Goal: Check status: Check status

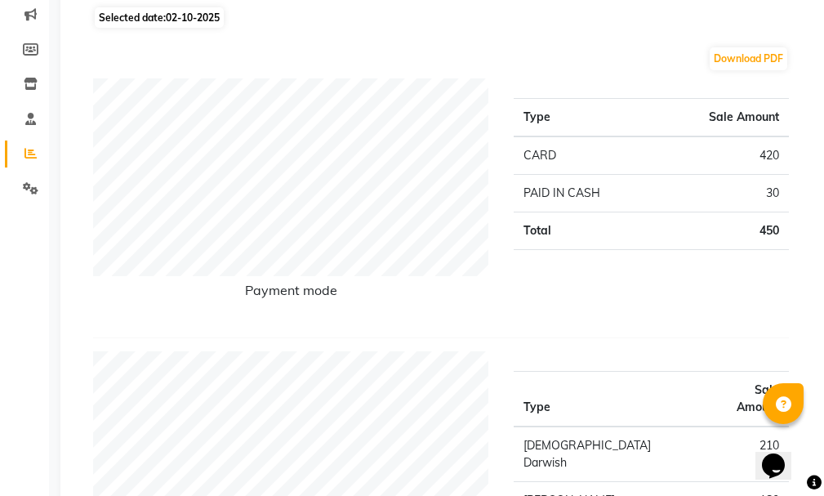
scroll to position [226, 0]
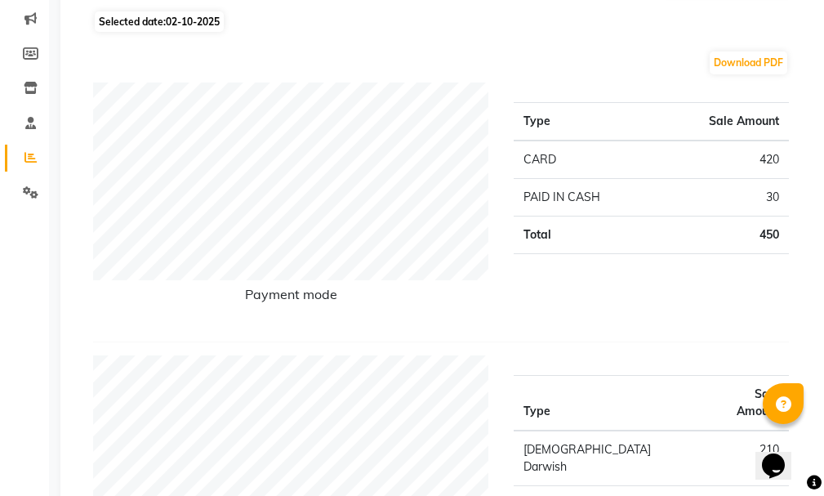
drag, startPoint x: 823, startPoint y: 105, endPoint x: 828, endPoint y: 21, distance: 84.3
click at [824, 21] on html "Select Location × Razors Spa And [DEMOGRAPHIC_DATA] Salon, Nadd [PERSON_NAME] D…" at bounding box center [412, 22] width 824 height 496
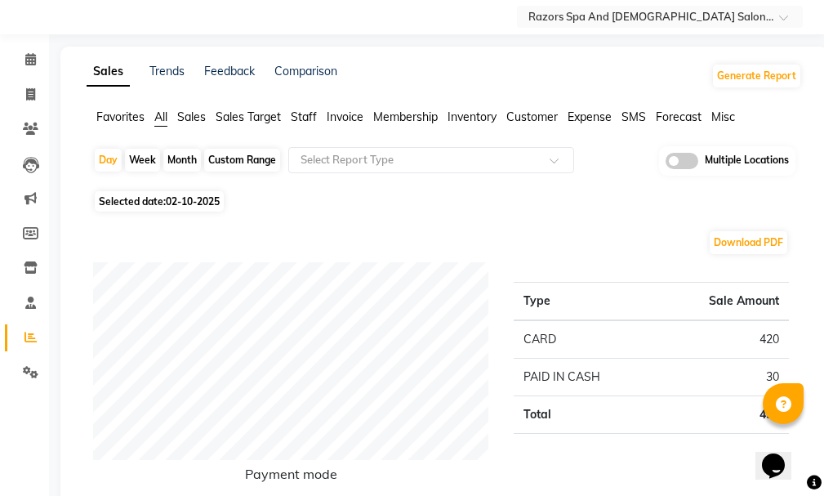
scroll to position [0, 0]
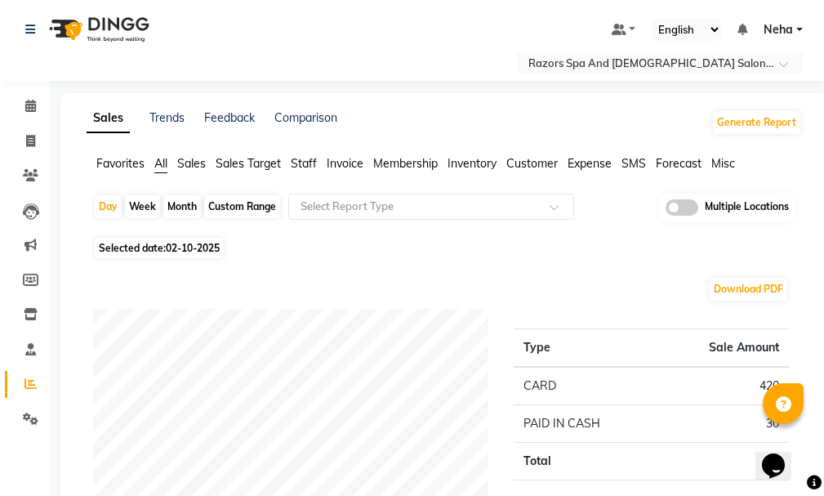
click at [662, 113] on div "Sales Trends Feedback Comparison Generate Report" at bounding box center [444, 122] width 735 height 26
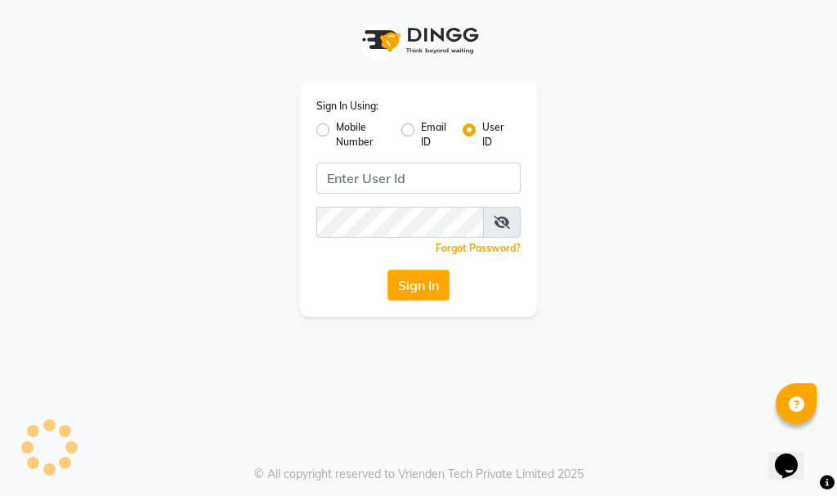
drag, startPoint x: 828, startPoint y: 49, endPoint x: 828, endPoint y: 80, distance: 31.1
click at [828, 80] on html "Sign In Using: Mobile Number Email ID User ID Remember me Forgot Password? Sign…" at bounding box center [418, 248] width 837 height 496
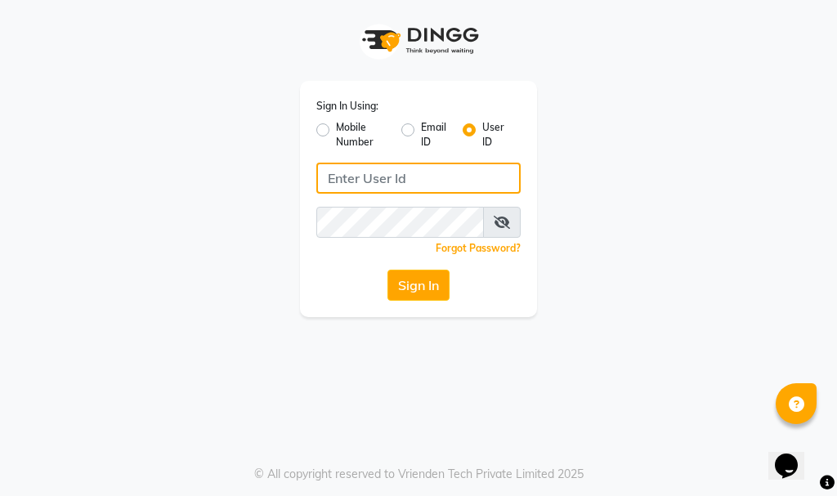
type input "e3732-12"
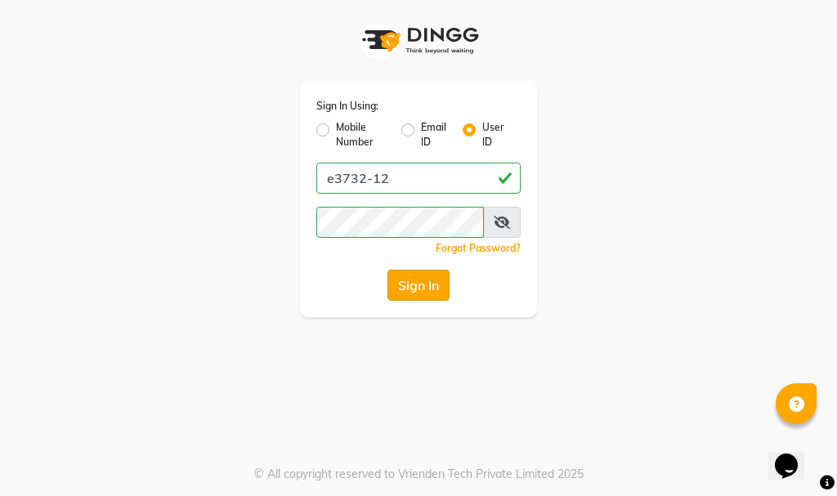
click at [413, 288] on button "Sign In" at bounding box center [418, 285] width 62 height 31
